Goal: Information Seeking & Learning: Learn about a topic

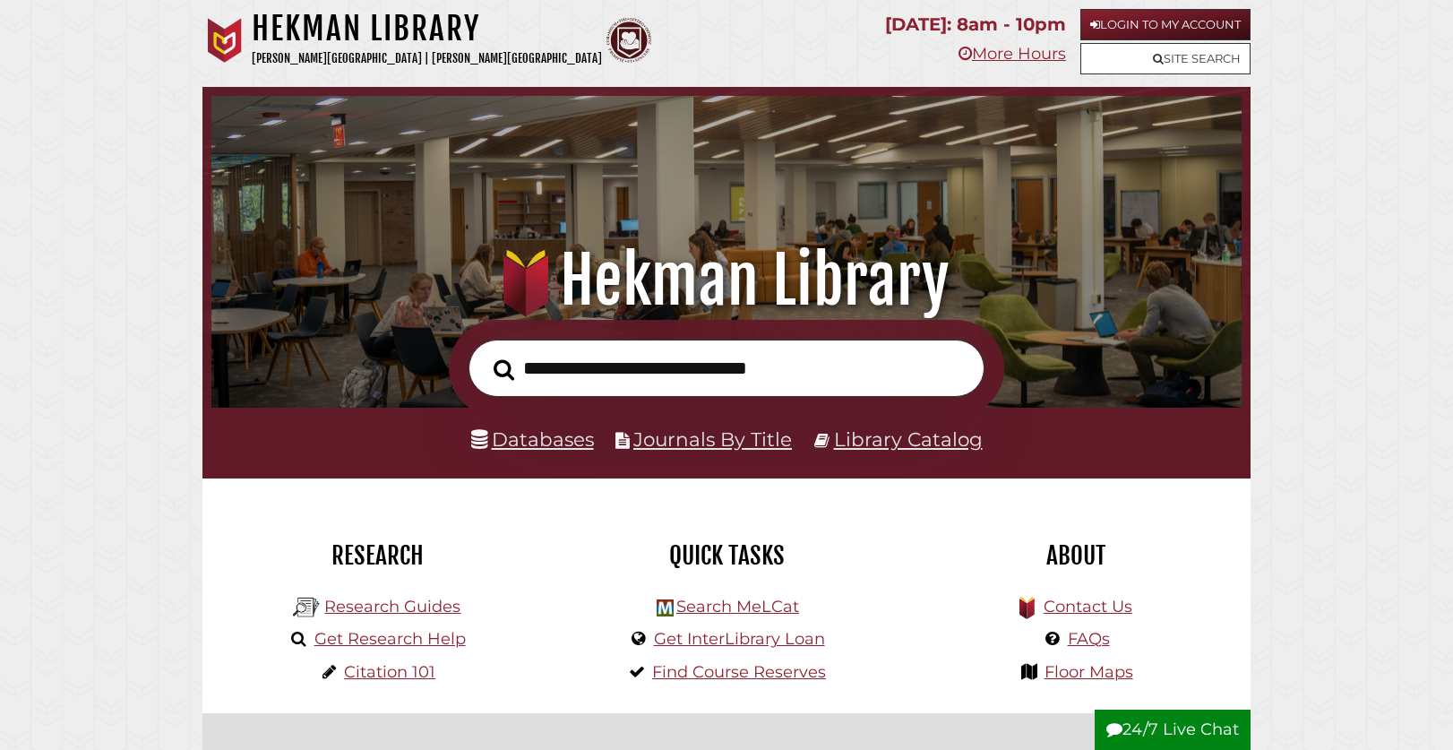
scroll to position [340, 1021]
type input "**********"
click at [485, 354] on button "Search" at bounding box center [504, 370] width 39 height 32
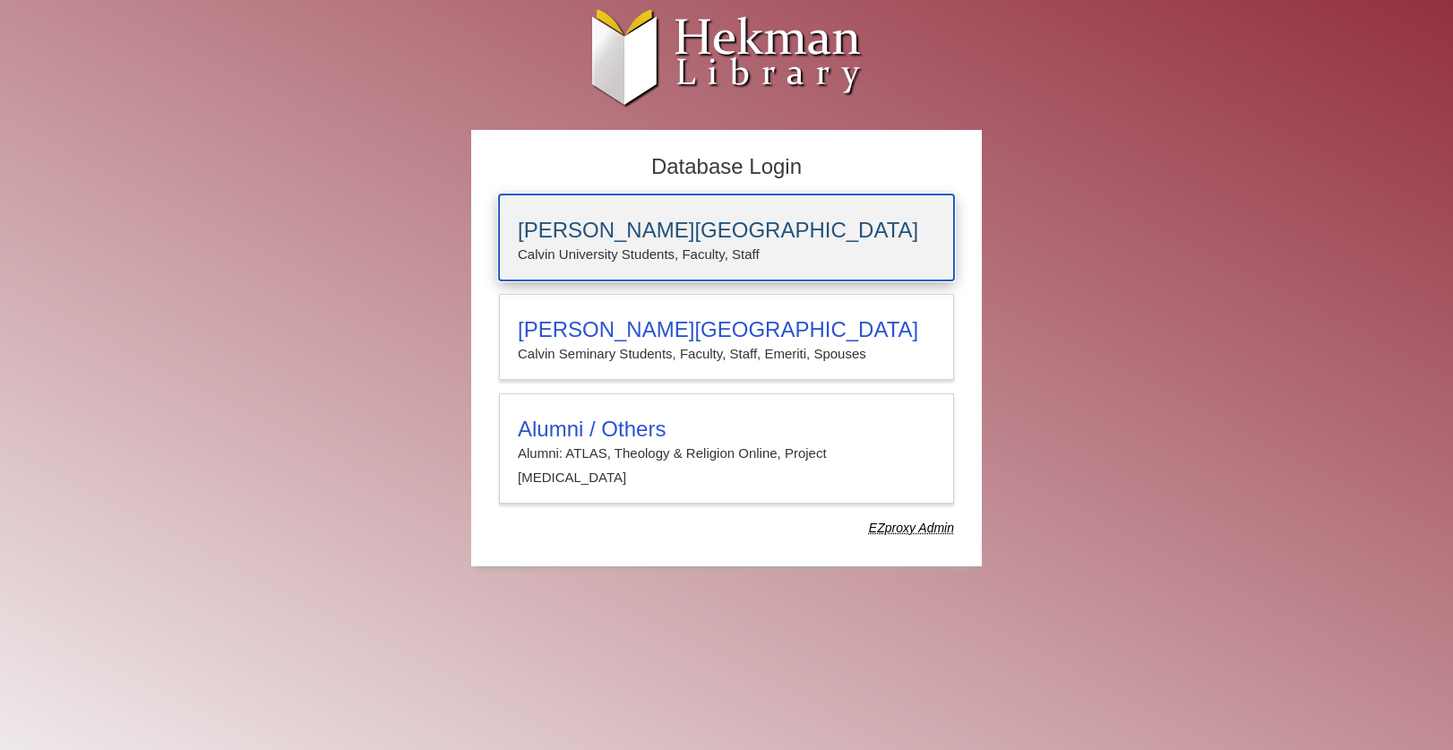
click at [590, 242] on h3 "Calvin University" at bounding box center [726, 230] width 417 height 25
